Goal: Transaction & Acquisition: Purchase product/service

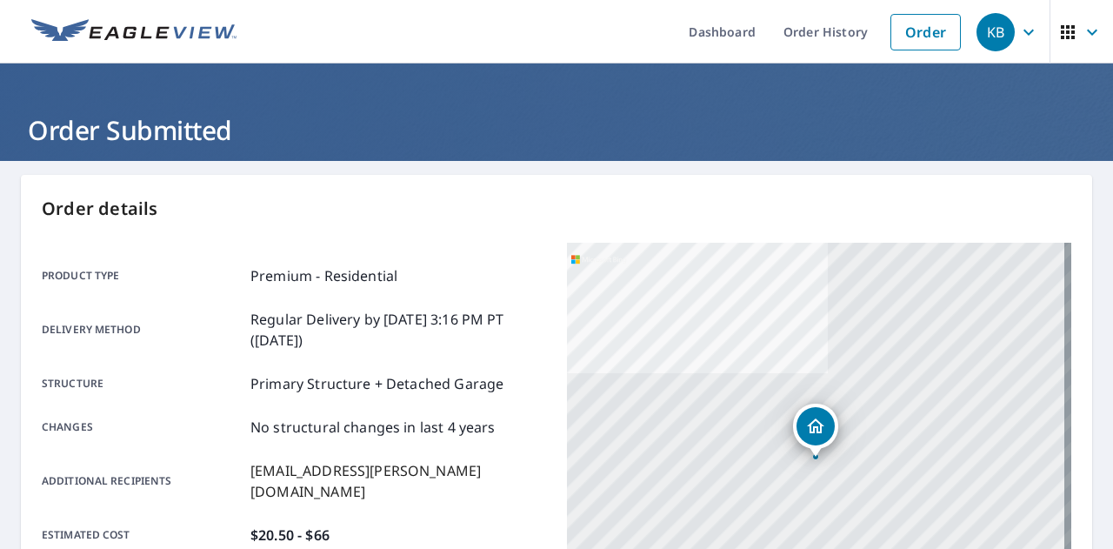
scroll to position [473, 0]
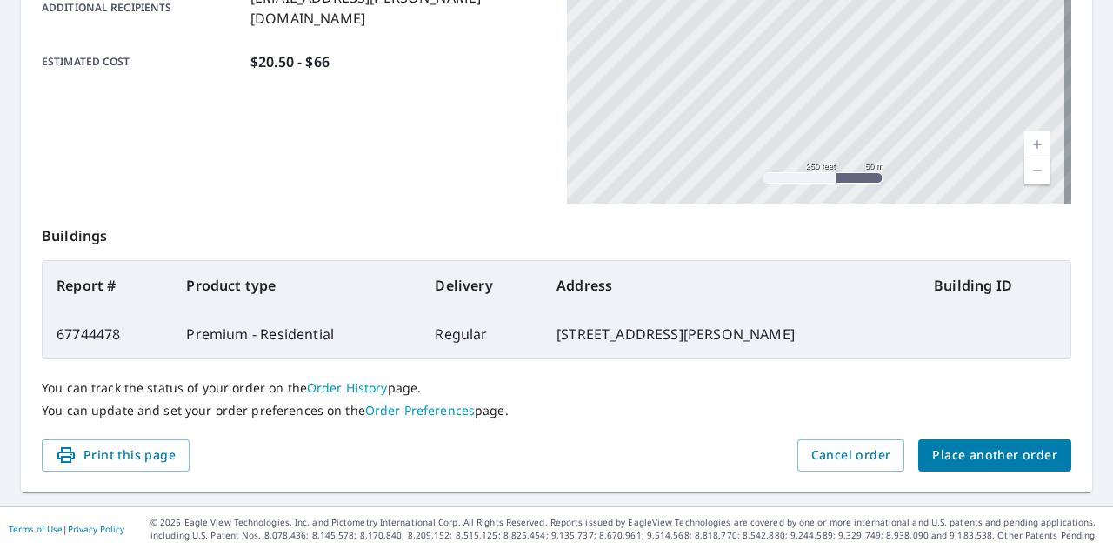
click at [984, 451] on span "Place another order" at bounding box center [994, 455] width 125 height 22
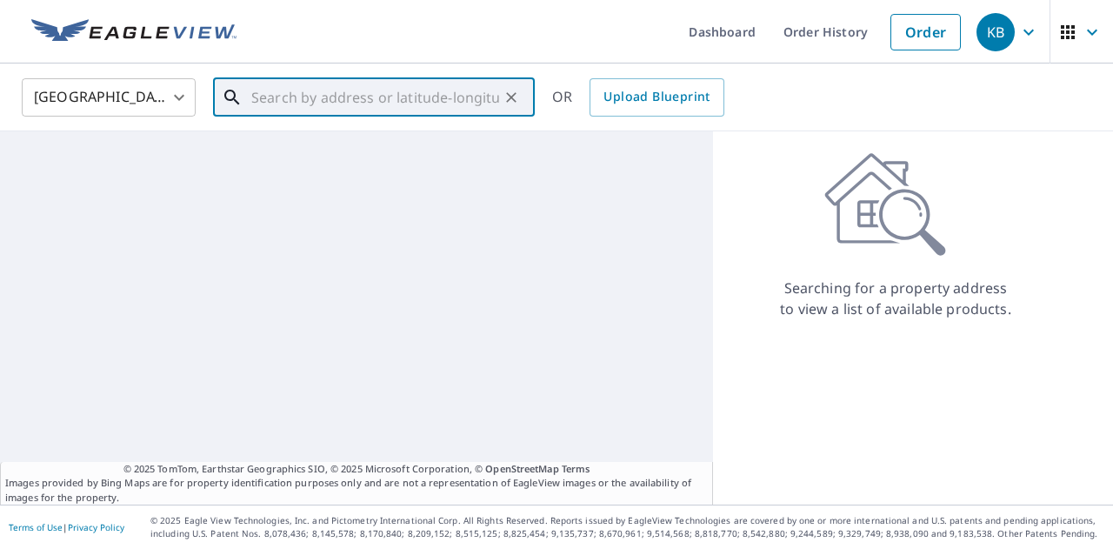
click at [311, 102] on input "text" at bounding box center [375, 97] width 248 height 49
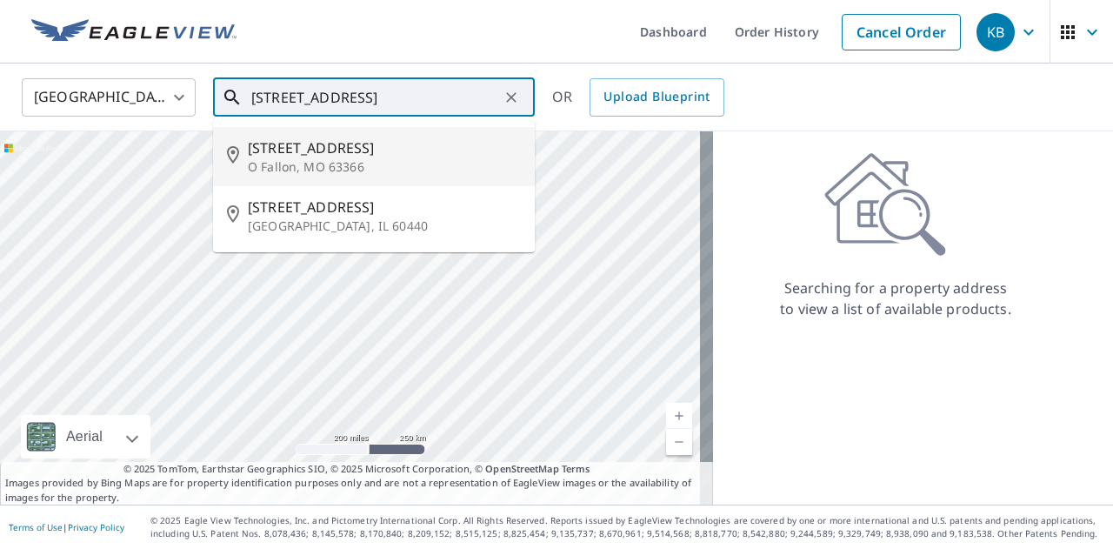
click at [330, 150] on span "[STREET_ADDRESS]" at bounding box center [384, 147] width 273 height 21
type input "[STREET_ADDRESS][PERSON_NAME]"
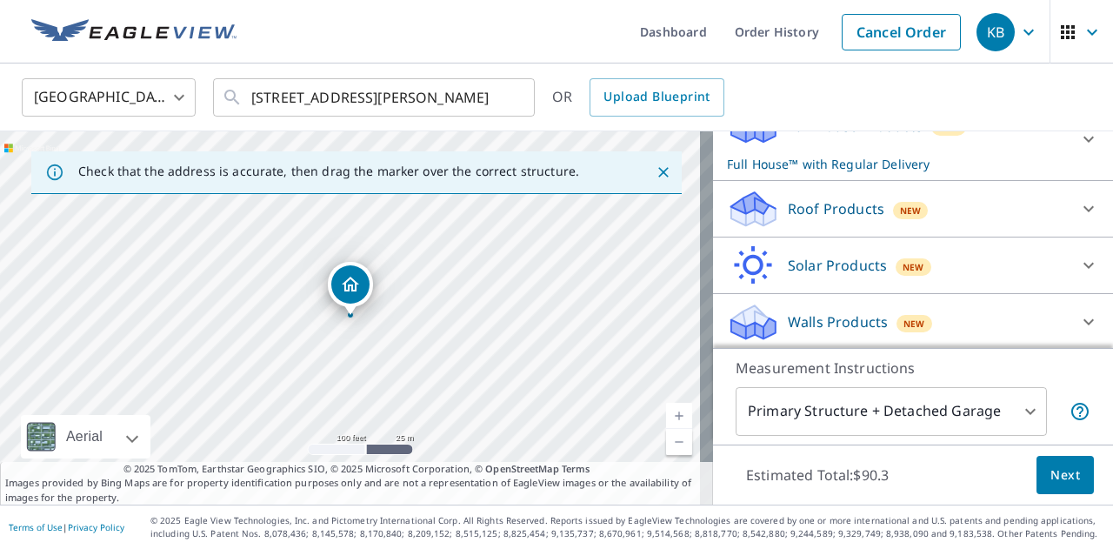
click at [803, 202] on p "Roof Products" at bounding box center [836, 208] width 97 height 21
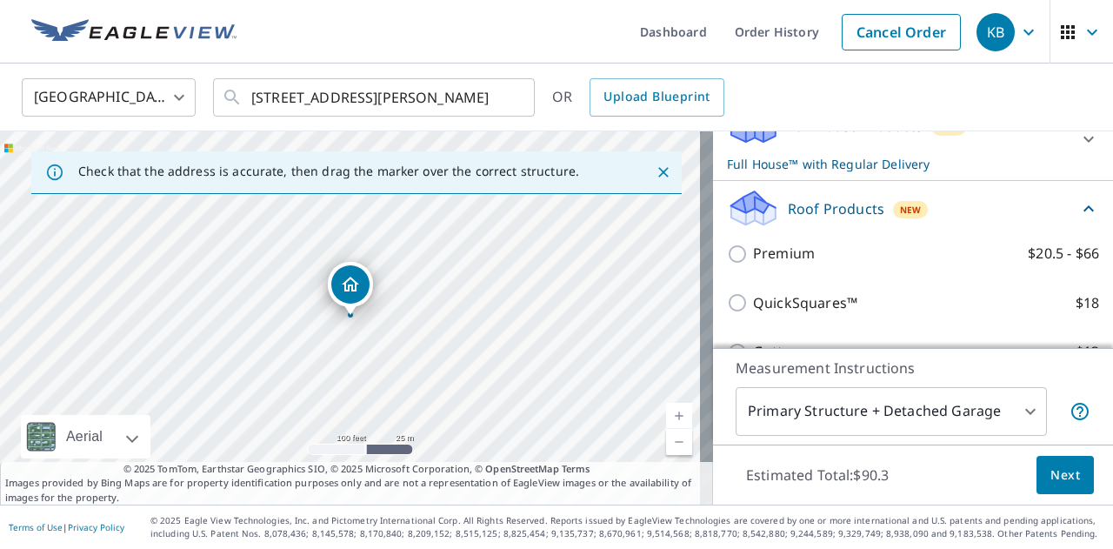
click at [781, 258] on p "Premium" at bounding box center [784, 254] width 62 height 22
click at [753, 258] on input "Premium $20.5 - $66" at bounding box center [740, 253] width 26 height 21
checkbox input "true"
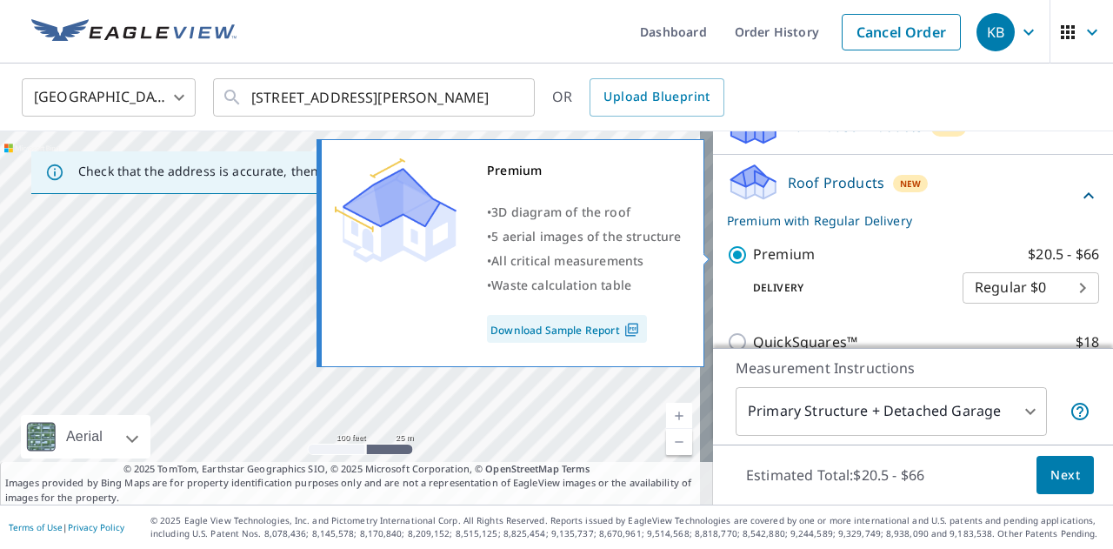
checkbox input "false"
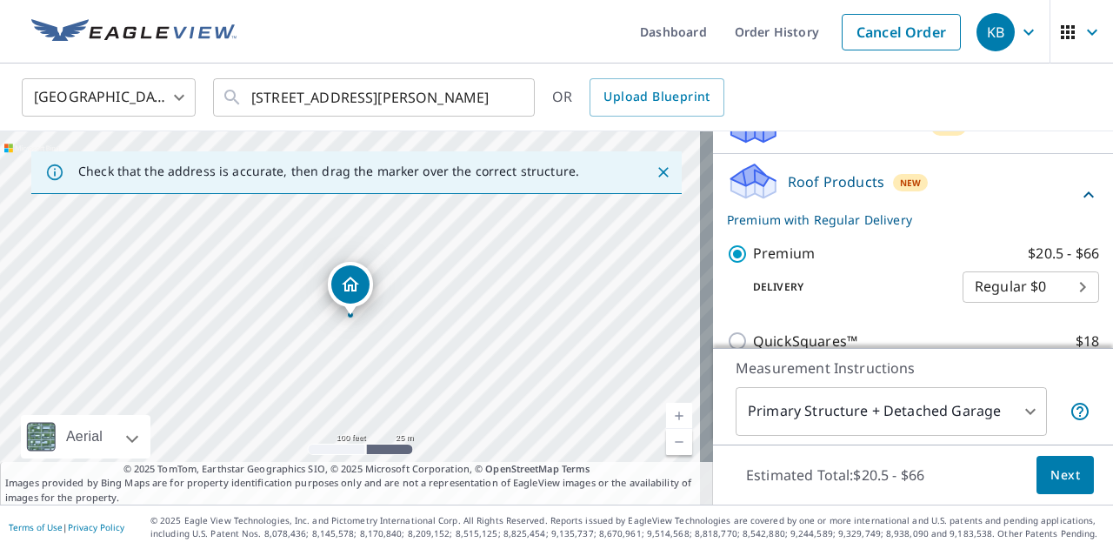
click at [1057, 470] on span "Next" at bounding box center [1065, 475] width 30 height 22
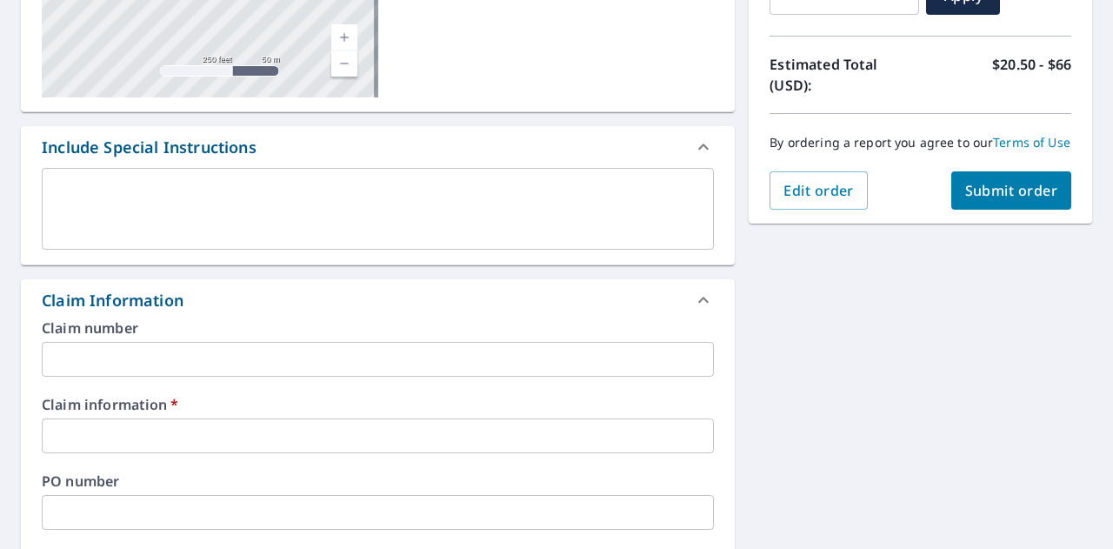
scroll to position [353, 0]
click at [146, 444] on input "text" at bounding box center [378, 434] width 672 height 35
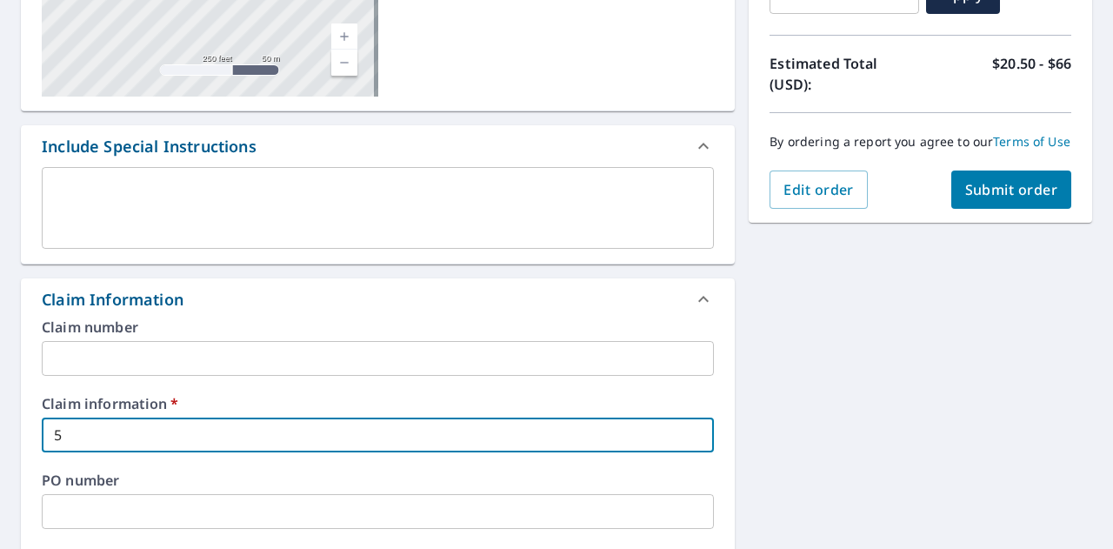
type input "5"
checkbox input "true"
type input "55"
checkbox input "true"
type input "553"
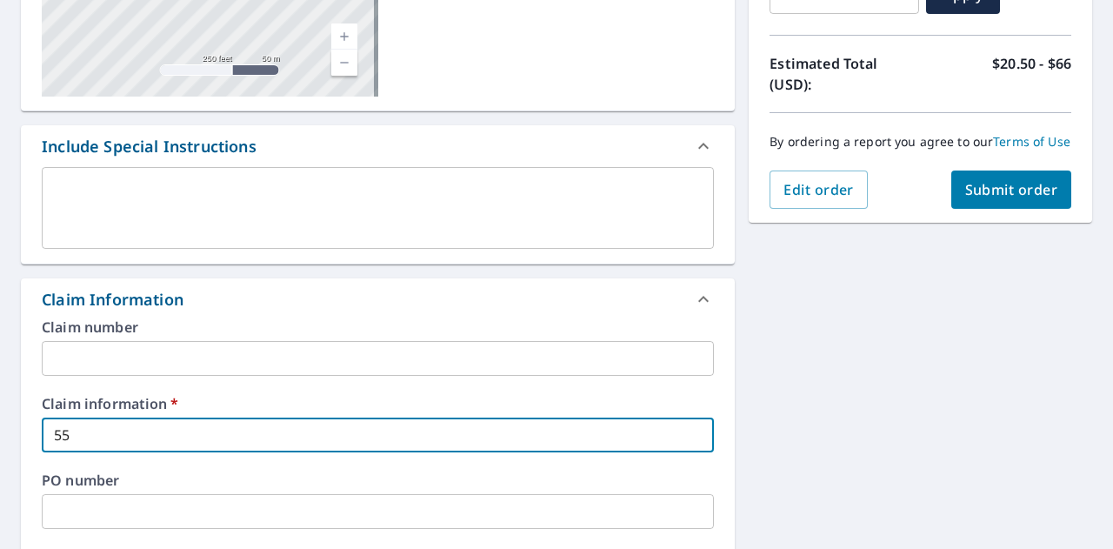
checkbox input "true"
type input "5536"
checkbox input "true"
type input "55360"
checkbox input "true"
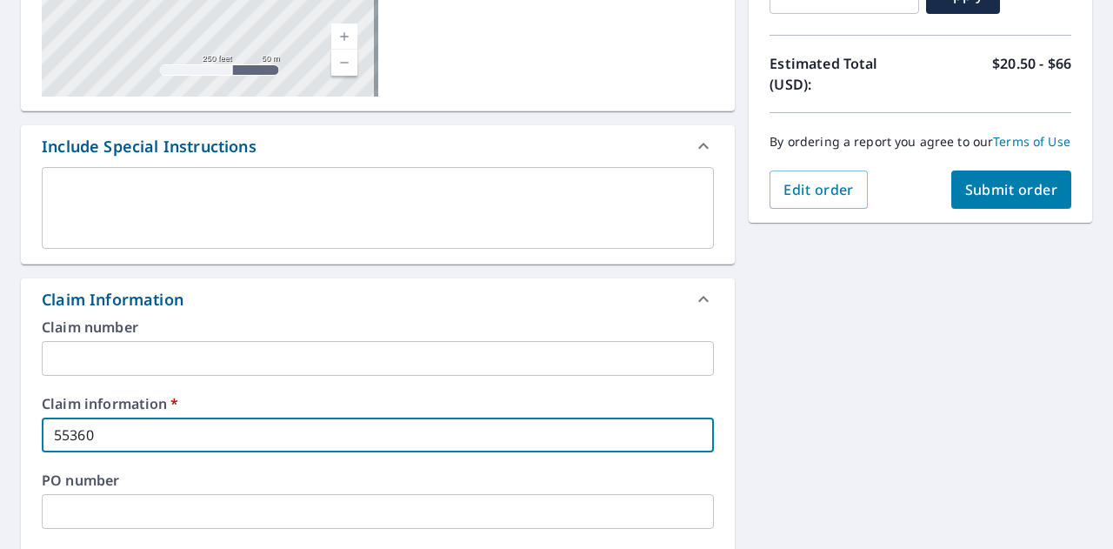
type input "553605"
checkbox input "true"
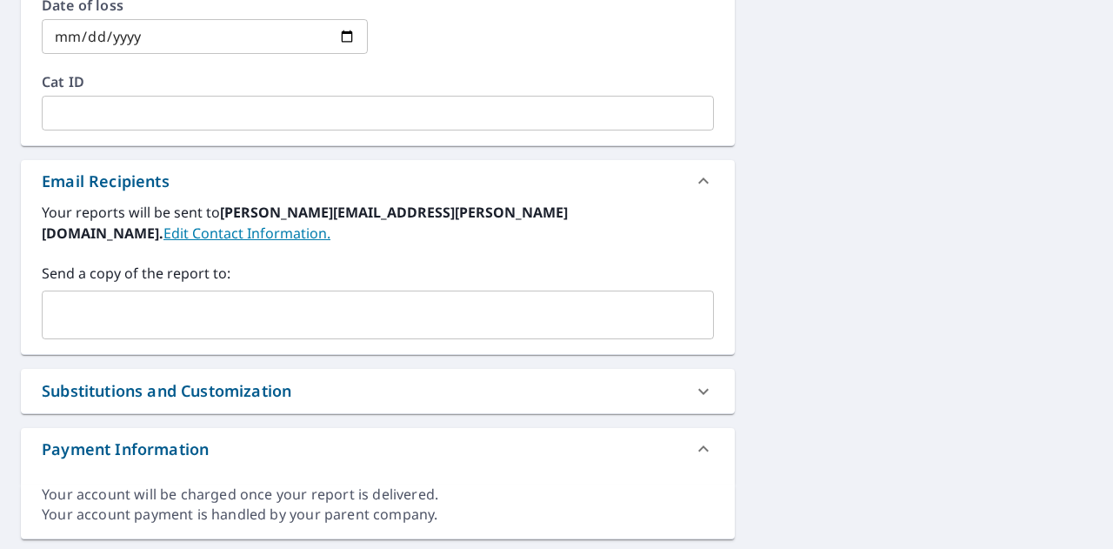
scroll to position [930, 0]
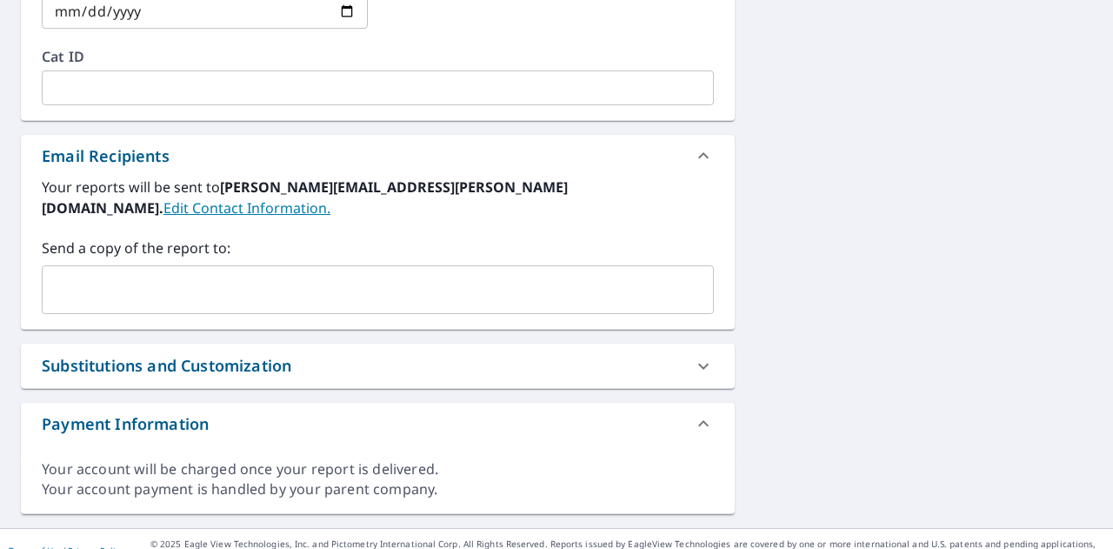
type input "553605"
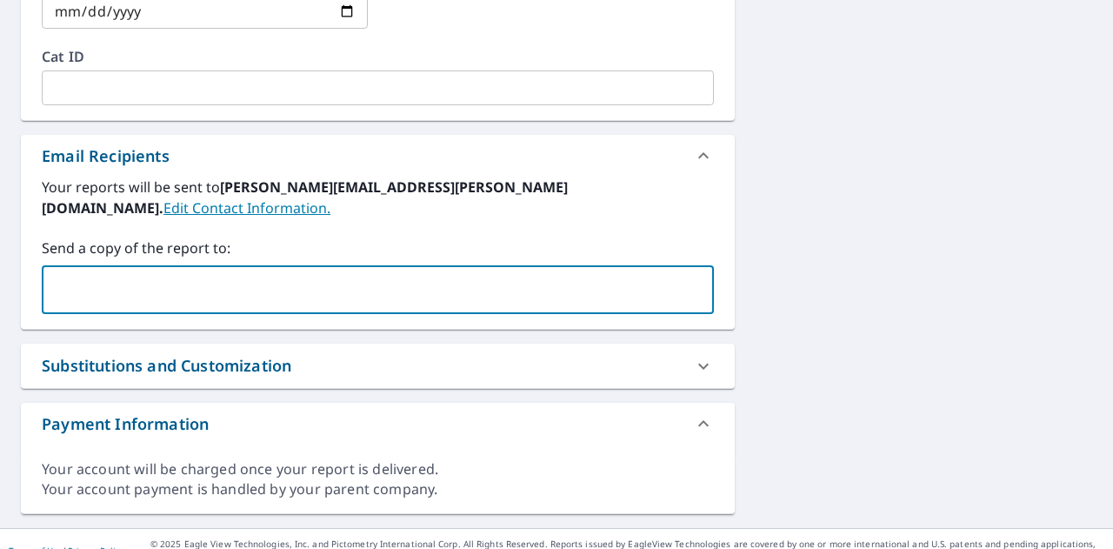
click at [150, 273] on input "text" at bounding box center [365, 289] width 630 height 33
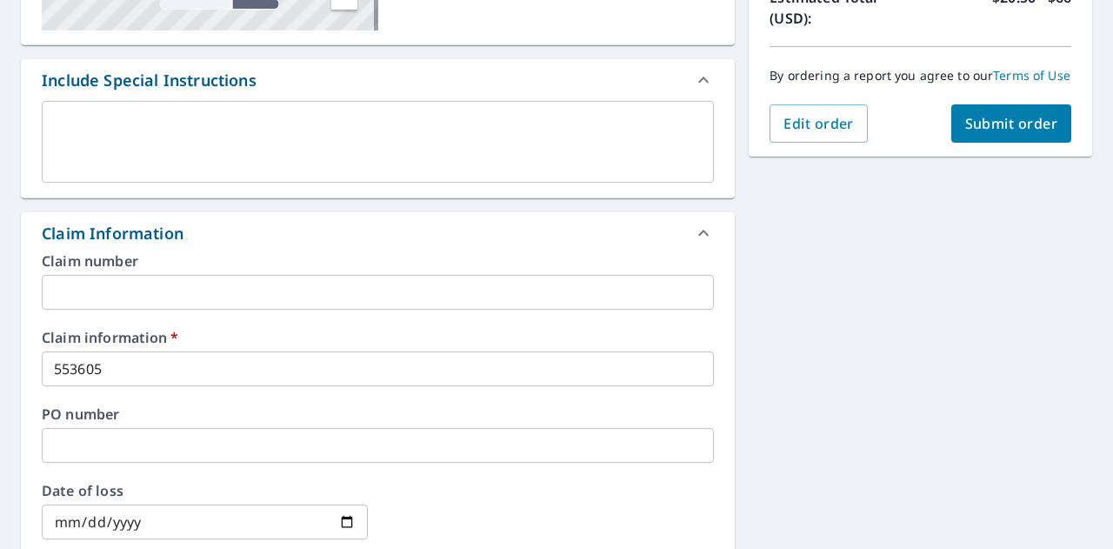
scroll to position [418, 0]
click at [786, 105] on div "By ordering a report you agree to our Terms of Use" at bounding box center [921, 76] width 302 height 57
click at [817, 134] on span "Edit order" at bounding box center [819, 124] width 70 height 19
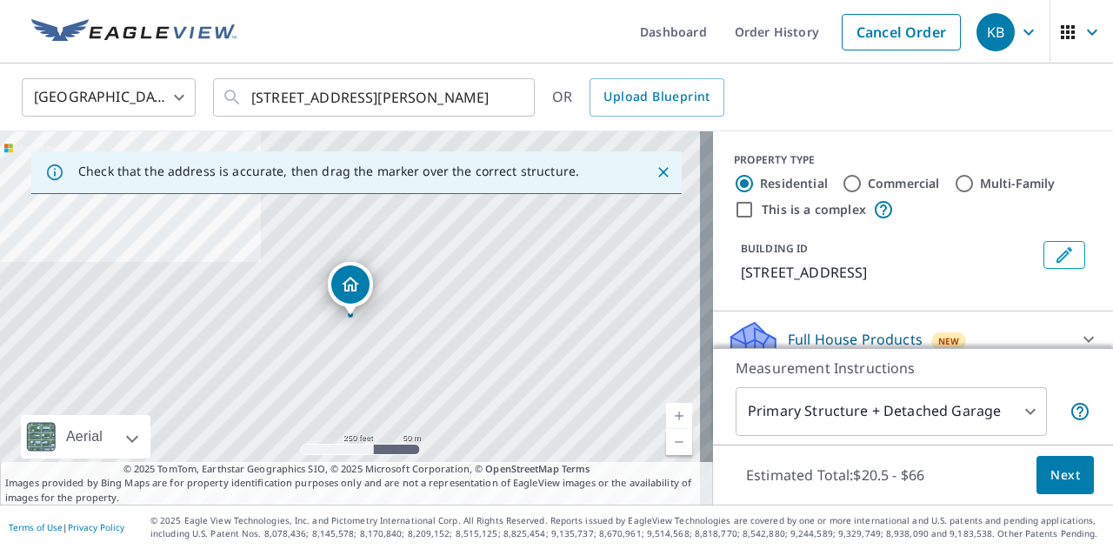
scroll to position [167, 0]
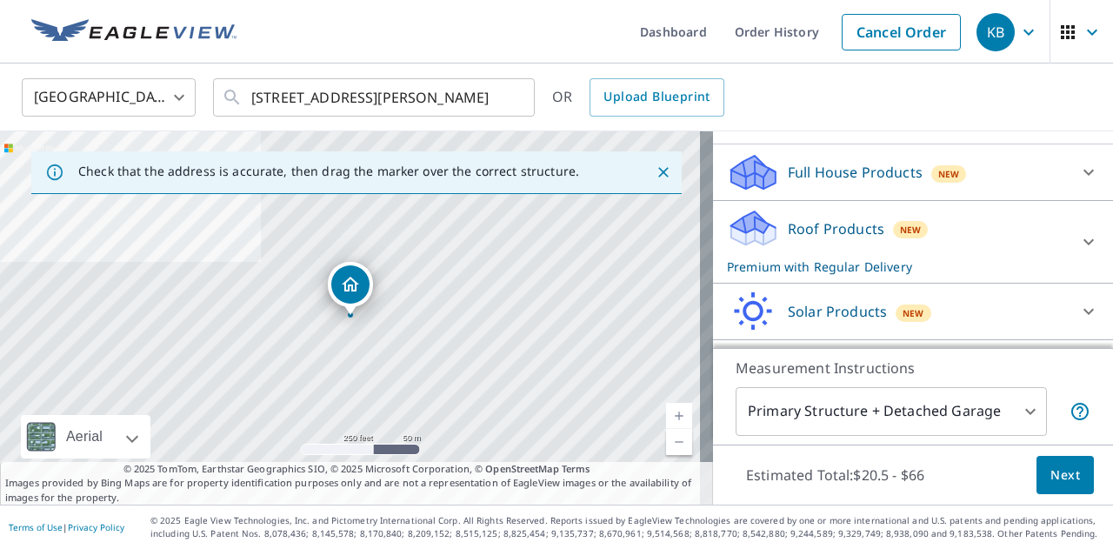
click at [823, 161] on div "Full House Products New" at bounding box center [897, 172] width 341 height 41
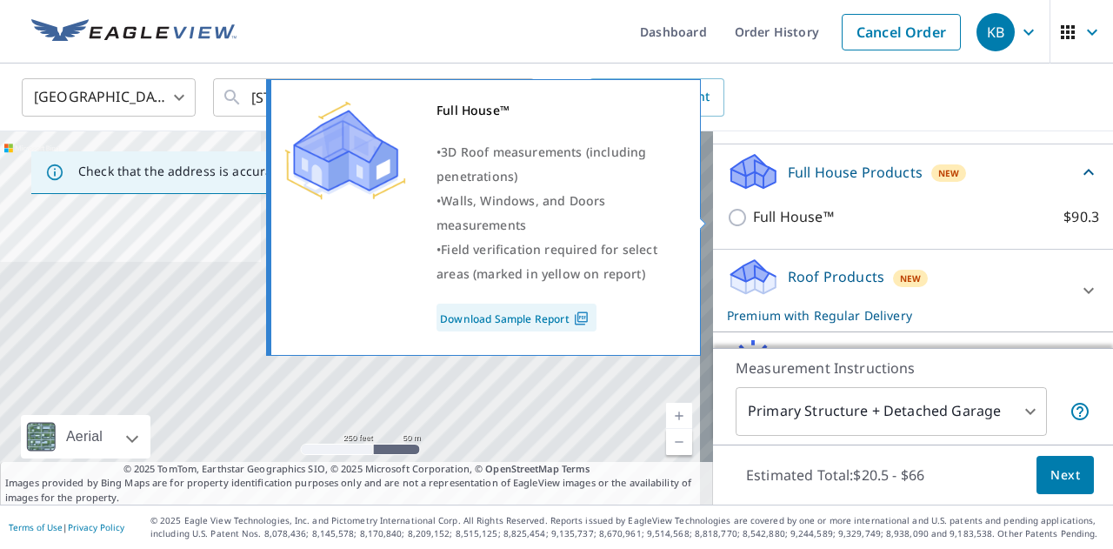
click at [804, 223] on p "Full House™" at bounding box center [793, 217] width 81 height 22
click at [753, 223] on input "Full House™ $90.3" at bounding box center [740, 217] width 26 height 21
checkbox input "true"
checkbox input "false"
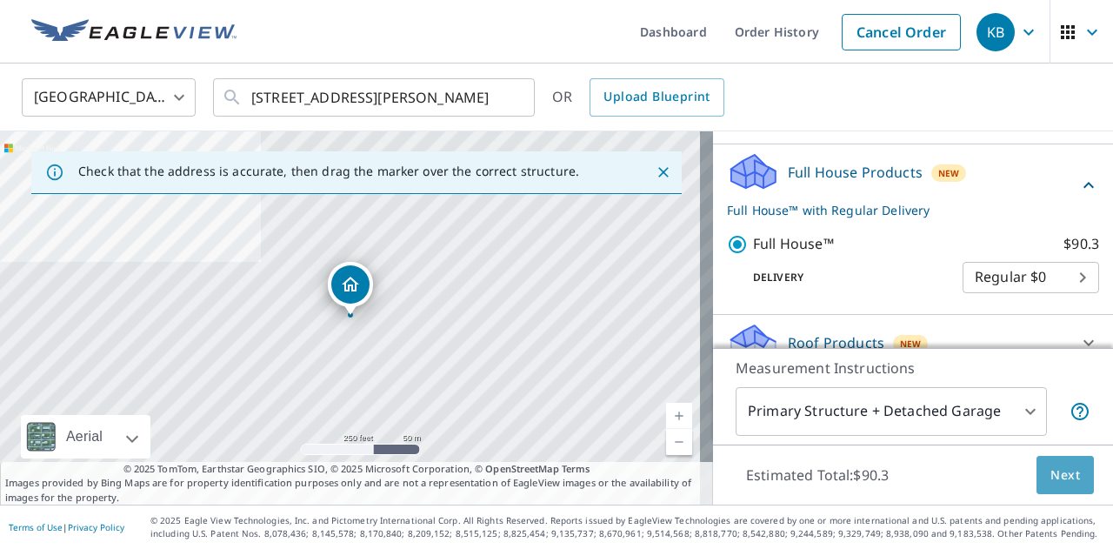
click at [1061, 483] on span "Next" at bounding box center [1065, 475] width 30 height 22
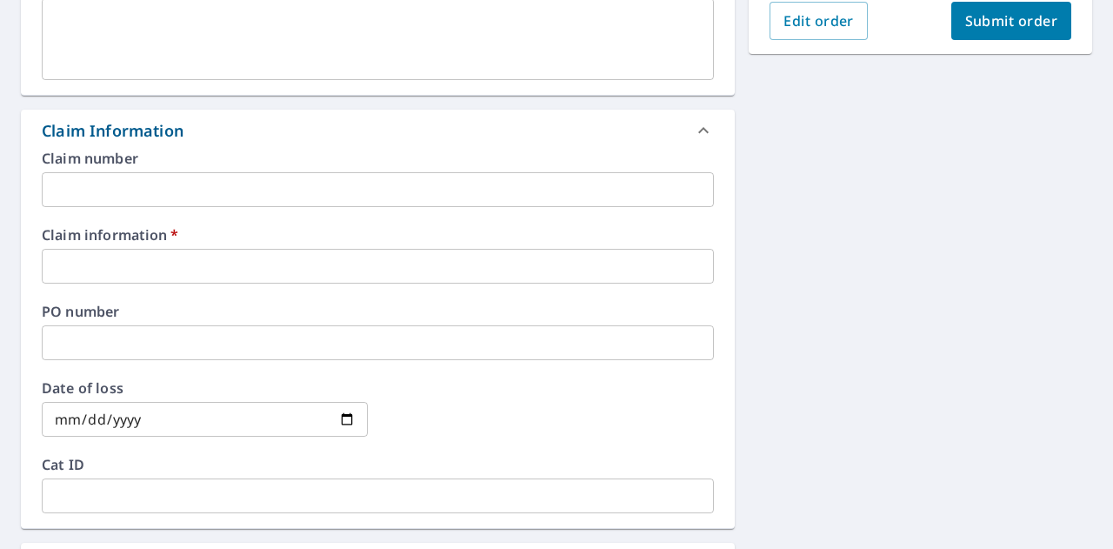
scroll to position [550, 0]
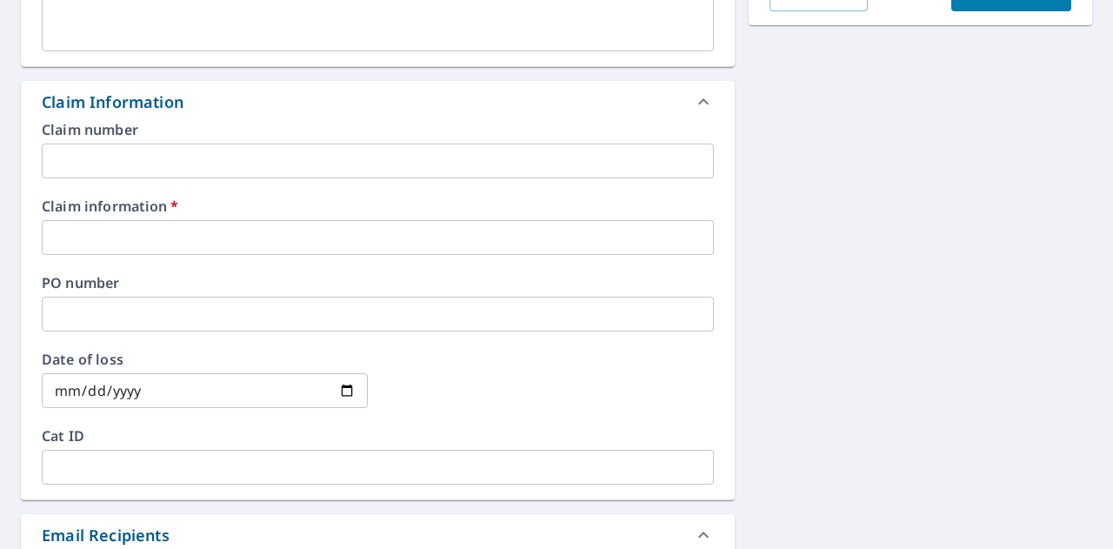
click at [110, 245] on input "text" at bounding box center [378, 237] width 672 height 35
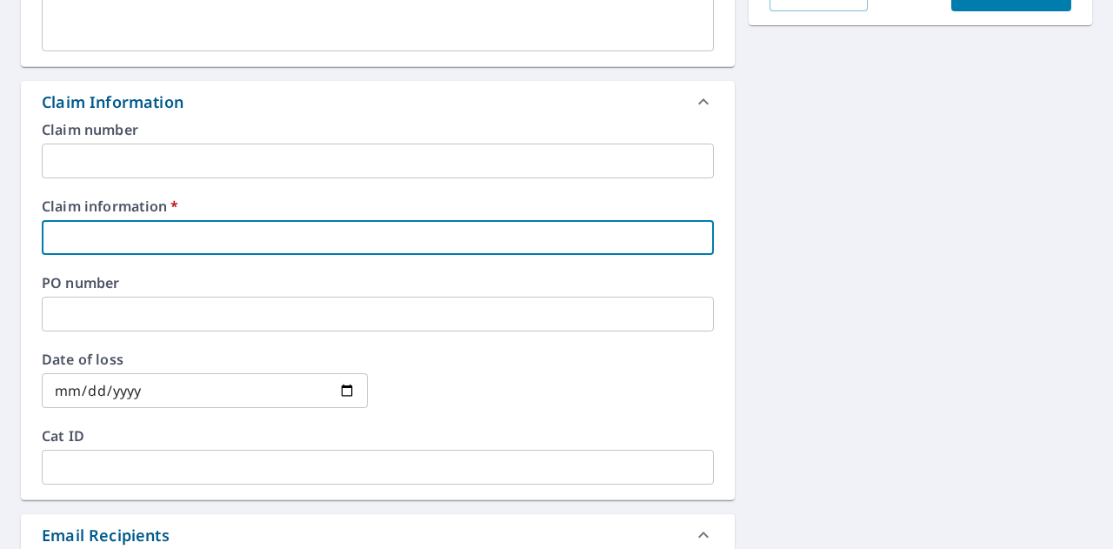
type input "5"
checkbox input "true"
type input "55"
checkbox input "true"
type input "553"
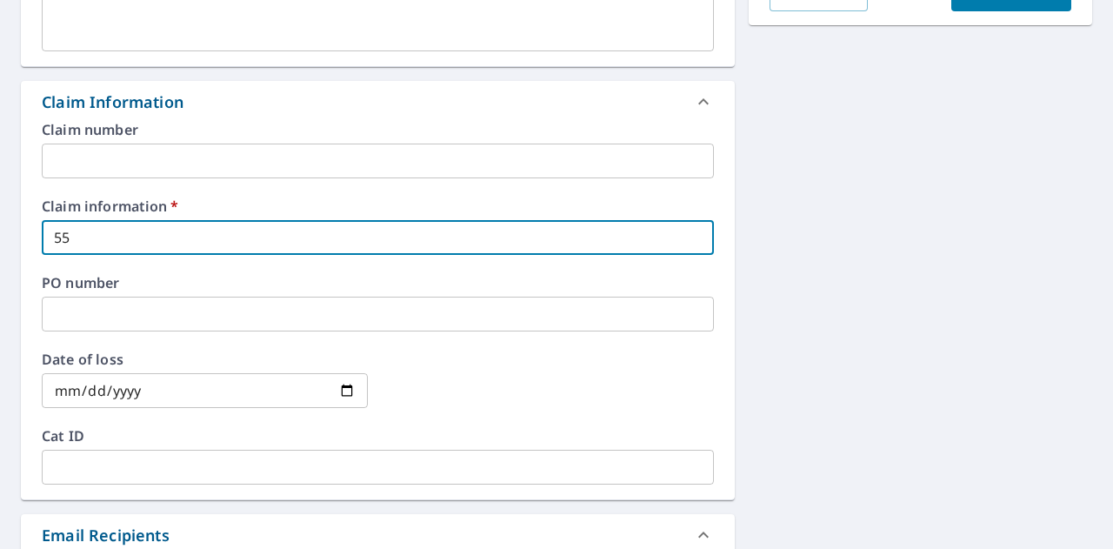
checkbox input "true"
type input "5536"
checkbox input "true"
type input "55360"
checkbox input "true"
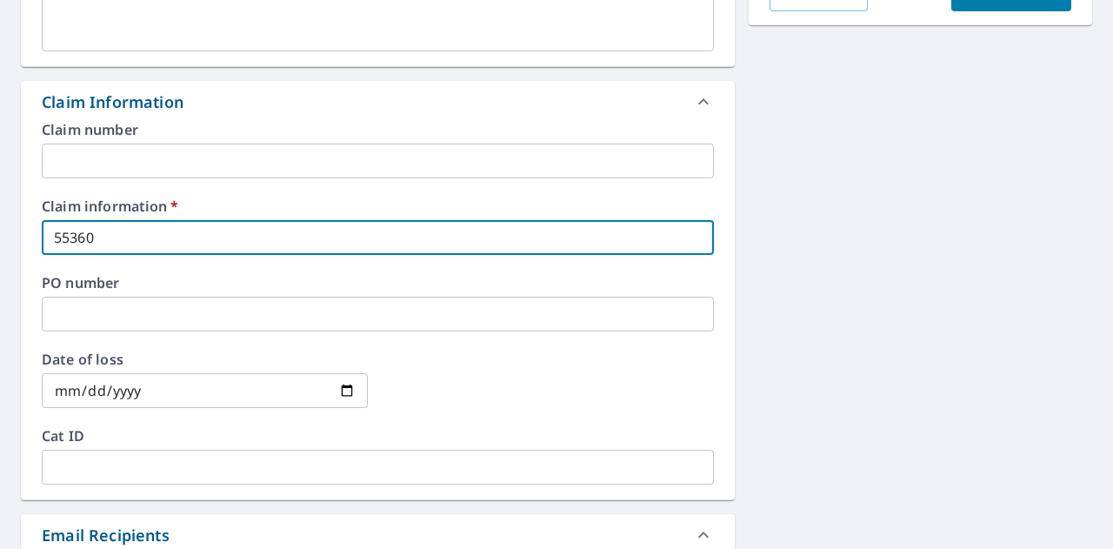
type input "553605"
checkbox input "true"
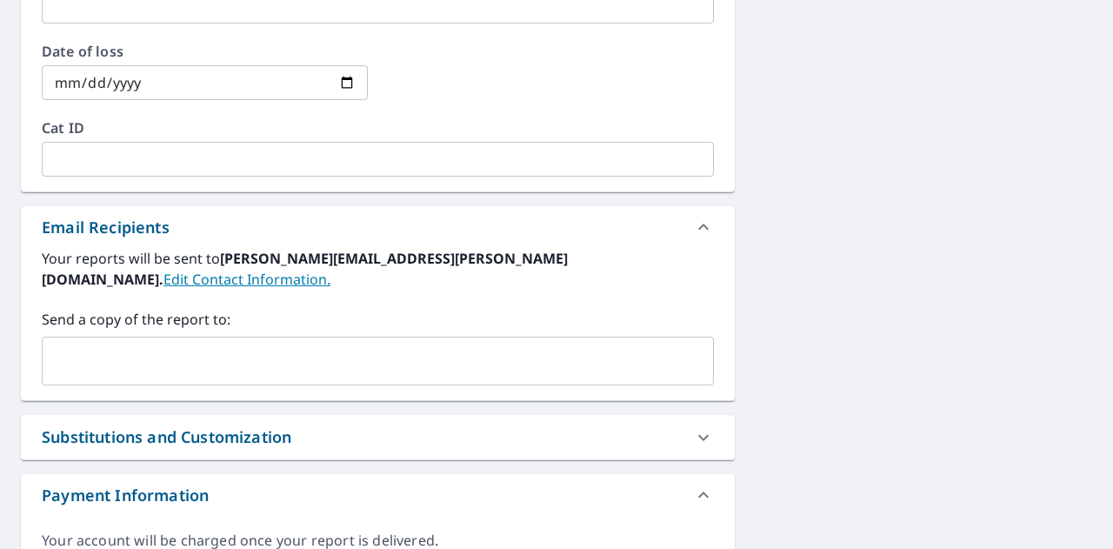
scroll to position [903, 0]
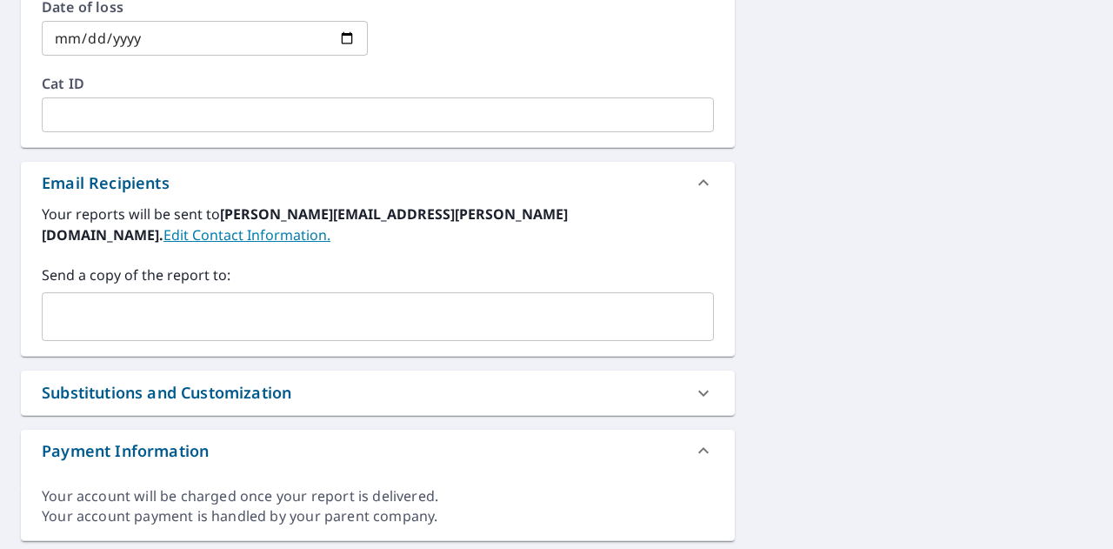
type input "553605"
click at [126, 300] on input "text" at bounding box center [365, 316] width 630 height 33
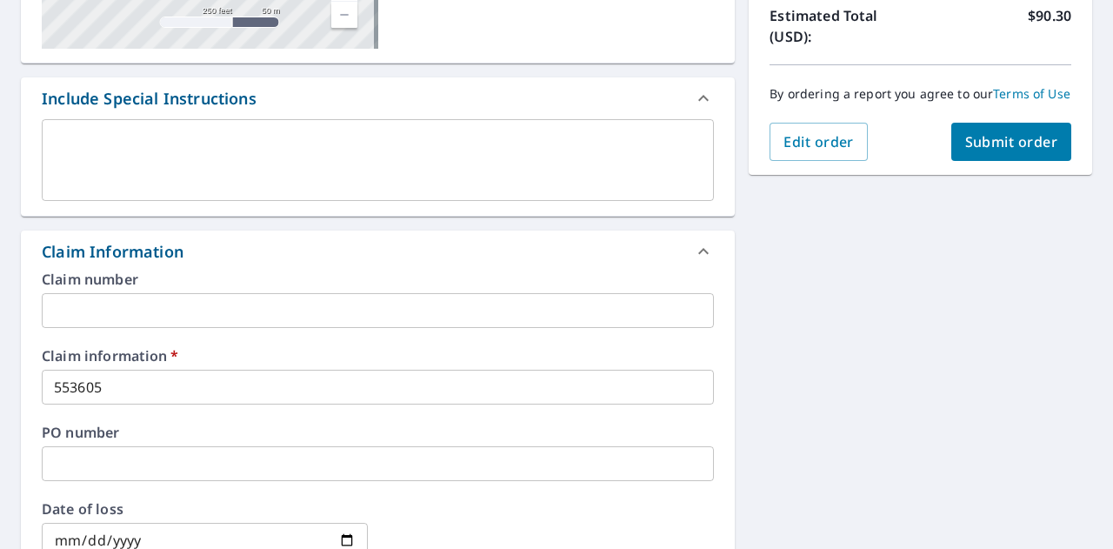
scroll to position [400, 0]
type input "[PERSON_NAME][EMAIL_ADDRESS][DOMAIN_NAME]"
click at [990, 152] on span "Submit order" at bounding box center [1011, 142] width 93 height 19
checkbox input "true"
